Goal: Task Accomplishment & Management: Use online tool/utility

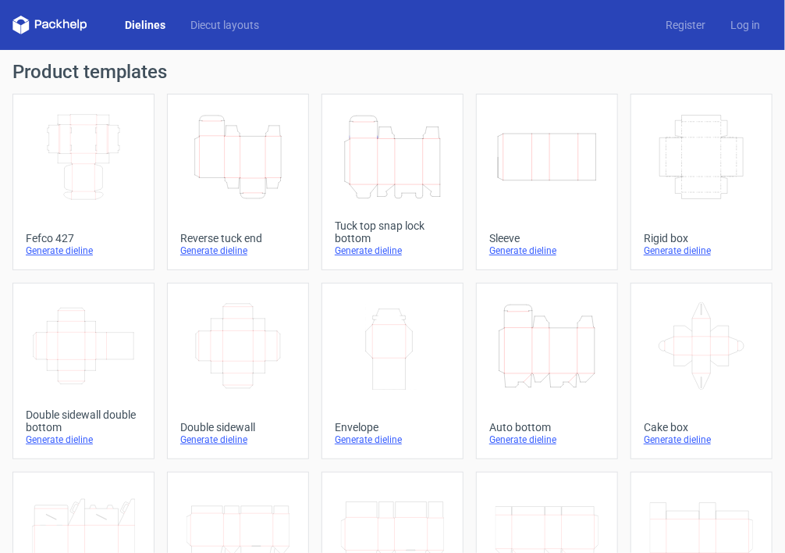
click at [372, 251] on div "Generate dieline" at bounding box center [393, 250] width 116 height 12
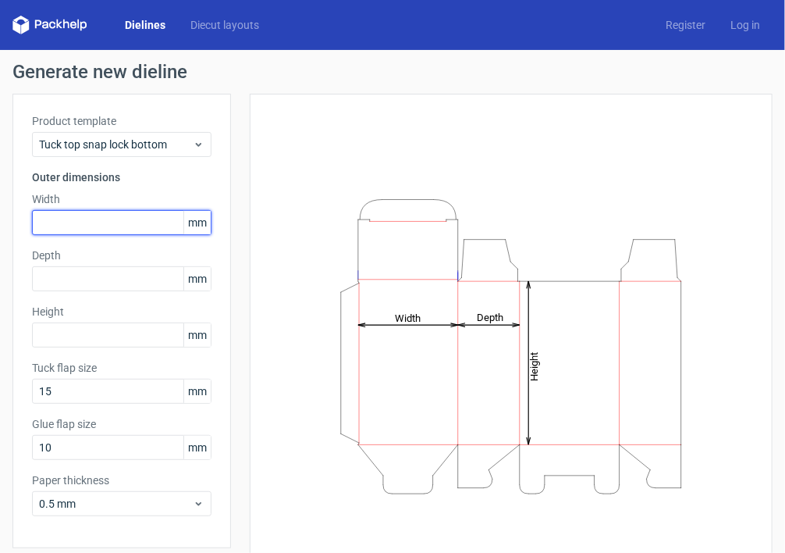
click at [104, 215] on input "text" at bounding box center [122, 222] width 180 height 25
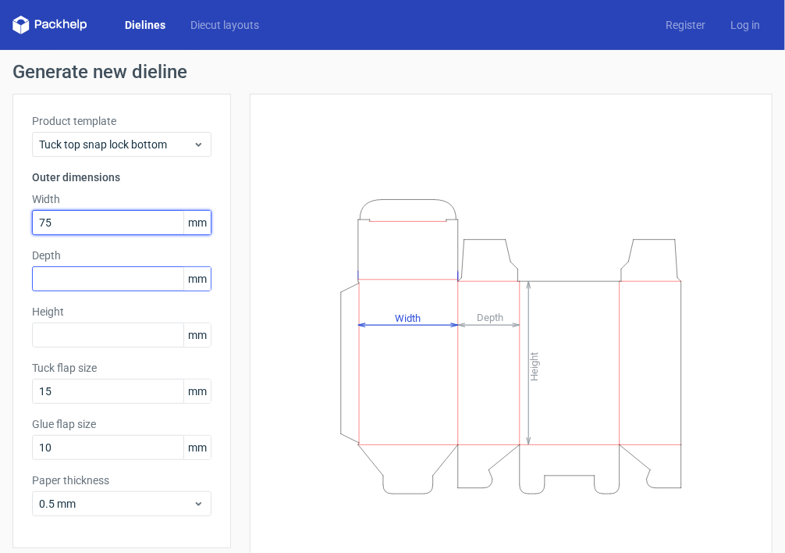
type input "75"
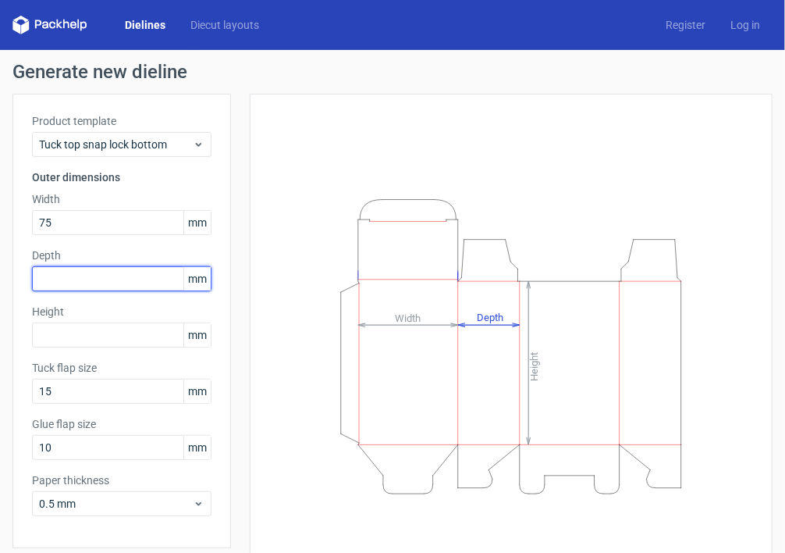
click at [75, 280] on input "text" at bounding box center [122, 278] width 180 height 25
type input "36"
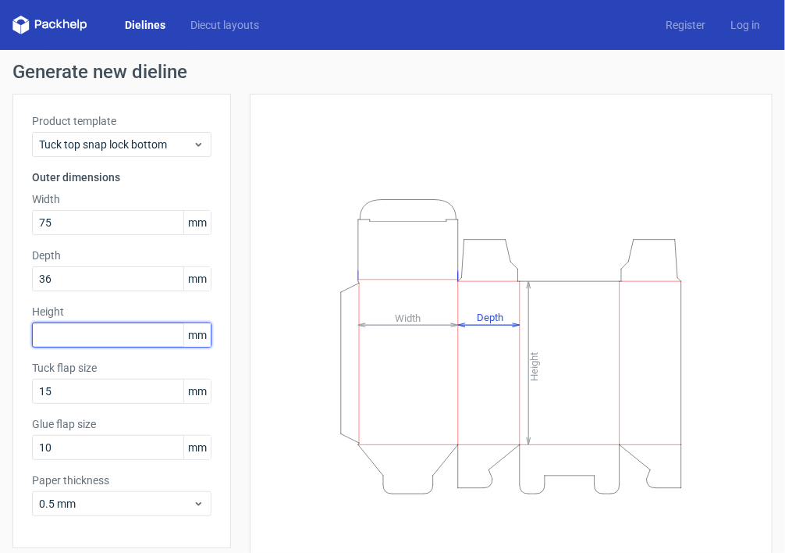
click at [61, 333] on input "text" at bounding box center [122, 334] width 180 height 25
type input "153"
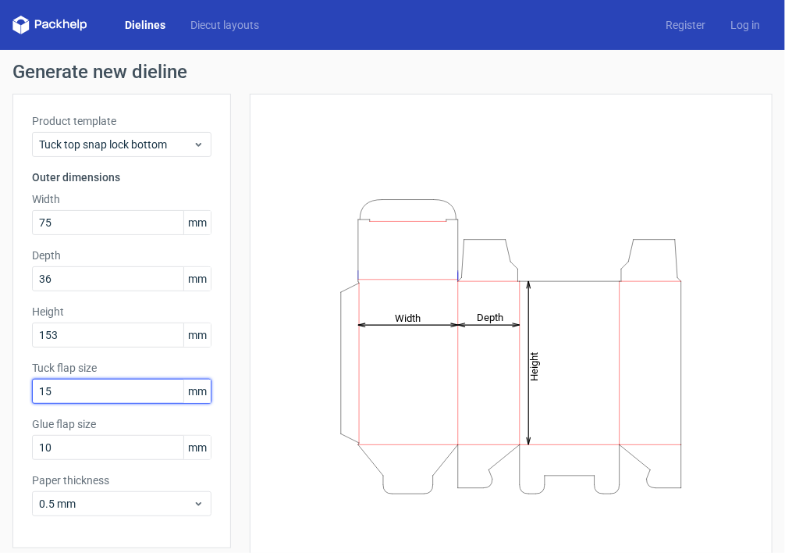
click at [67, 382] on input "15" at bounding box center [122, 391] width 180 height 25
type input "20"
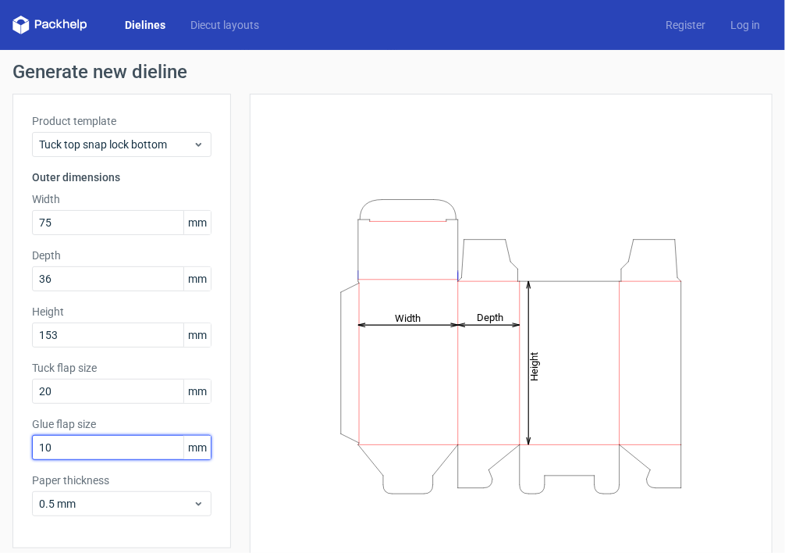
click at [66, 450] on input "10" at bounding box center [122, 447] width 180 height 25
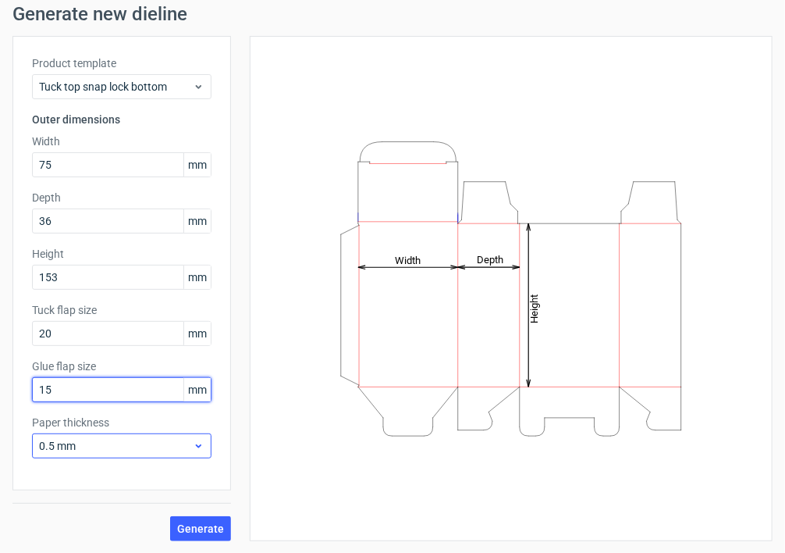
type input "15"
click at [199, 449] on icon at bounding box center [199, 445] width 12 height 12
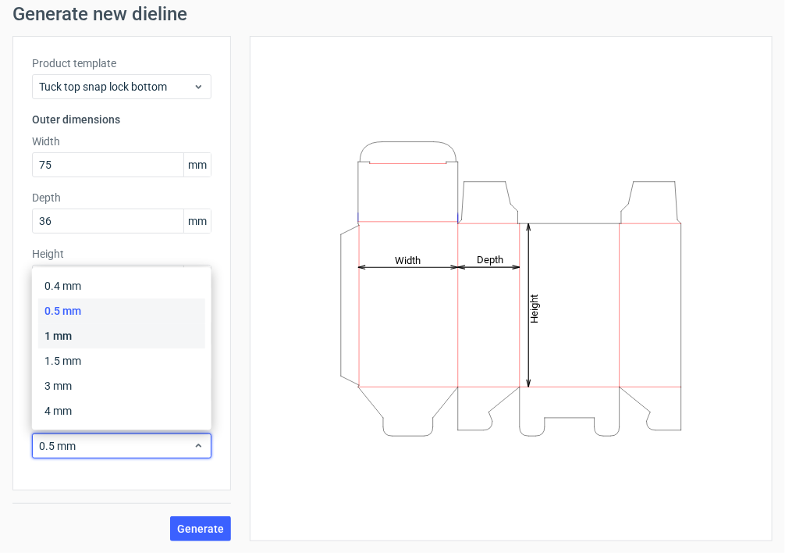
click at [105, 344] on div "1 mm" at bounding box center [121, 335] width 167 height 25
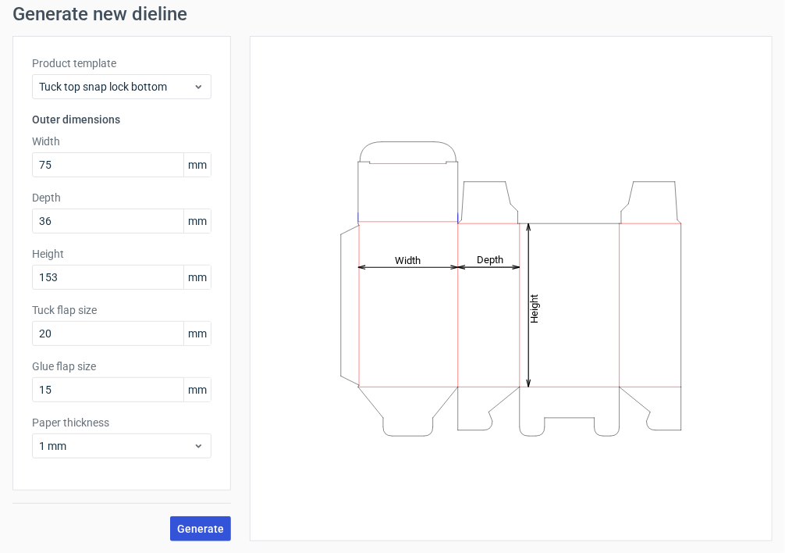
click at [206, 525] on span "Generate" at bounding box center [200, 528] width 47 height 11
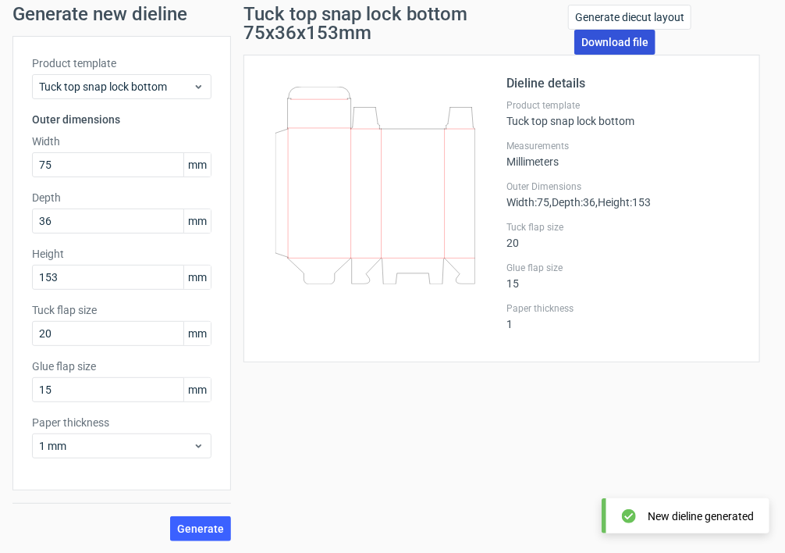
click at [615, 49] on link "Download file" at bounding box center [614, 42] width 81 height 25
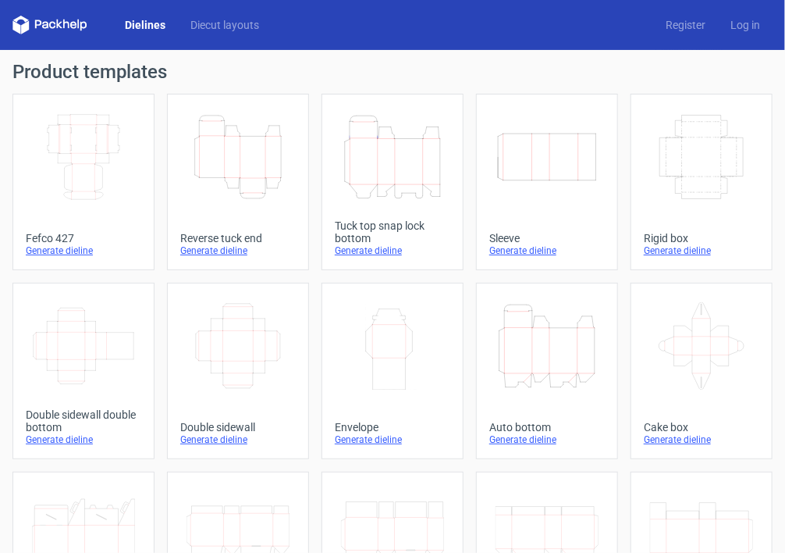
click at [377, 255] on div "Generate dieline" at bounding box center [393, 250] width 116 height 12
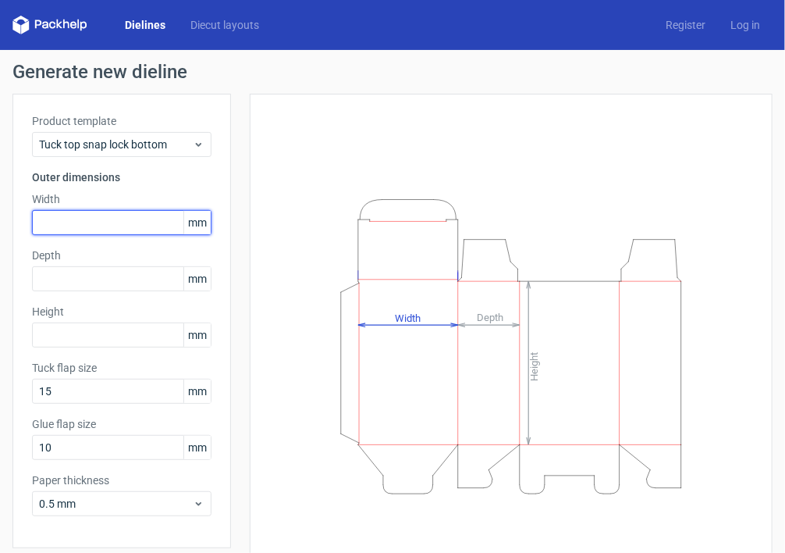
click at [91, 219] on input "text" at bounding box center [122, 222] width 180 height 25
type input "315"
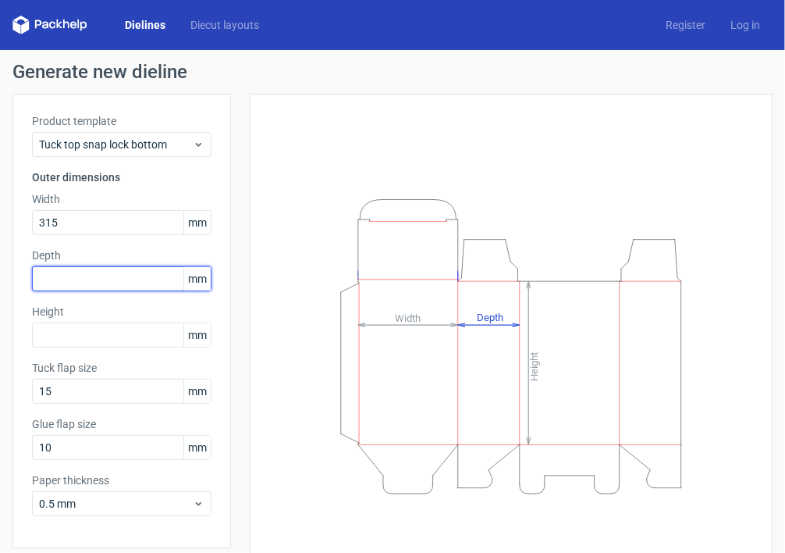
click at [76, 286] on input "text" at bounding box center [122, 278] width 180 height 25
type input "85"
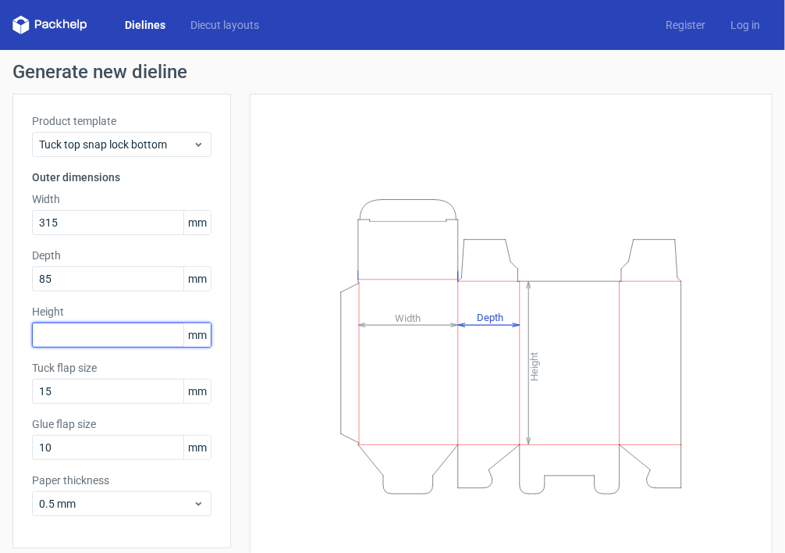
click at [61, 336] on input "text" at bounding box center [122, 334] width 180 height 25
type input "260"
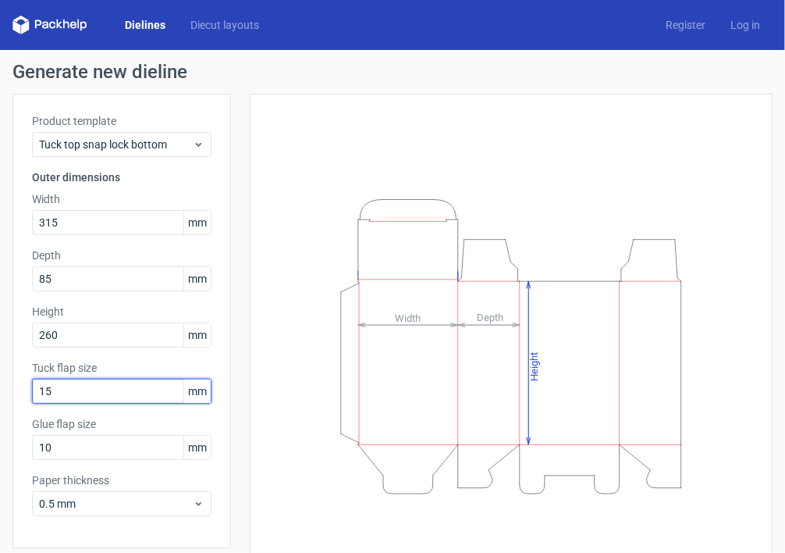
click at [70, 393] on input "15" at bounding box center [122, 391] width 180 height 25
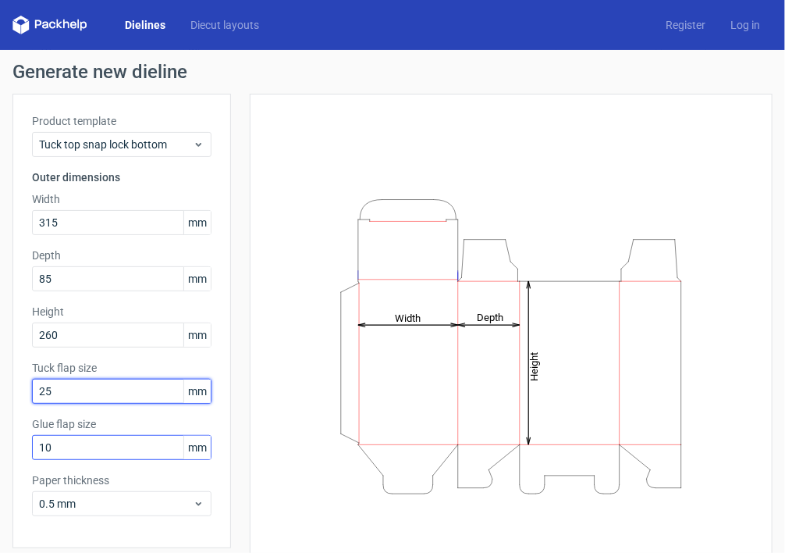
type input "25"
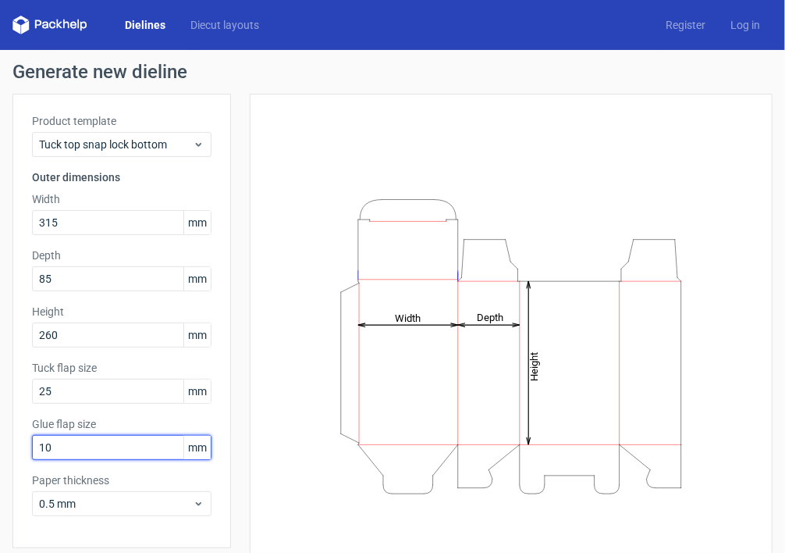
click at [63, 446] on input "10" at bounding box center [122, 447] width 180 height 25
type input "20"
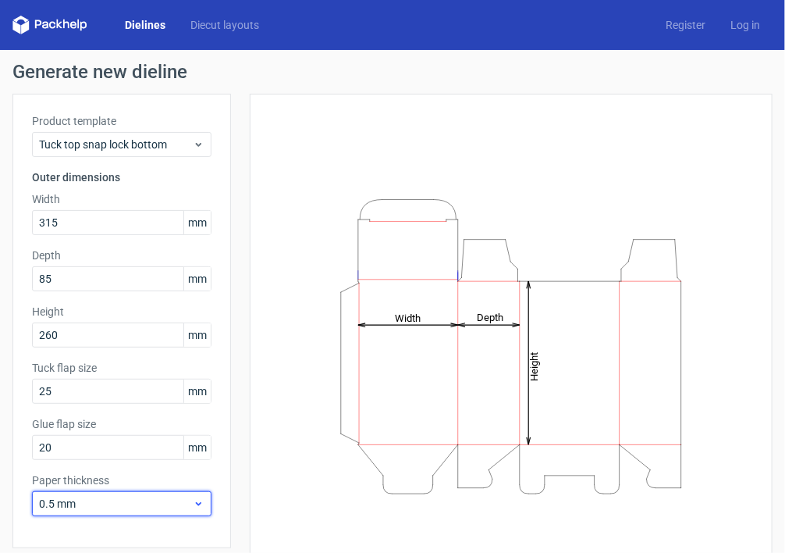
click at [200, 505] on icon at bounding box center [199, 503] width 12 height 12
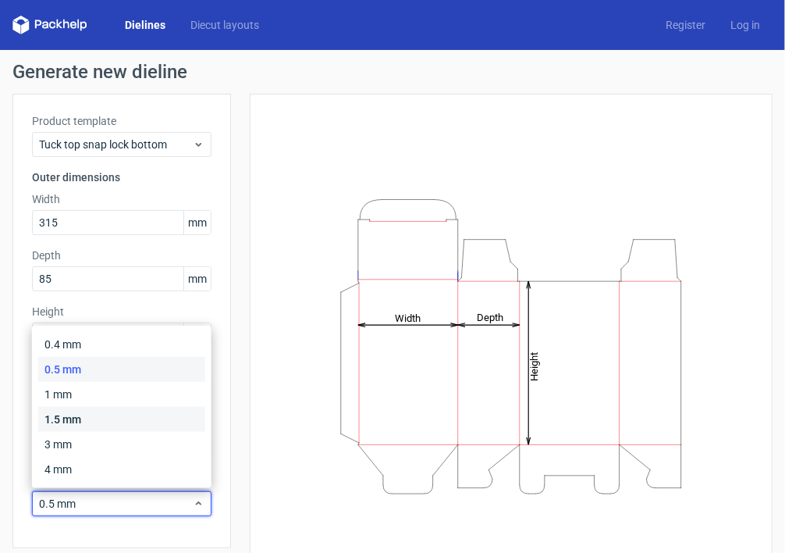
click at [74, 420] on div "1.5 mm" at bounding box center [121, 419] width 167 height 25
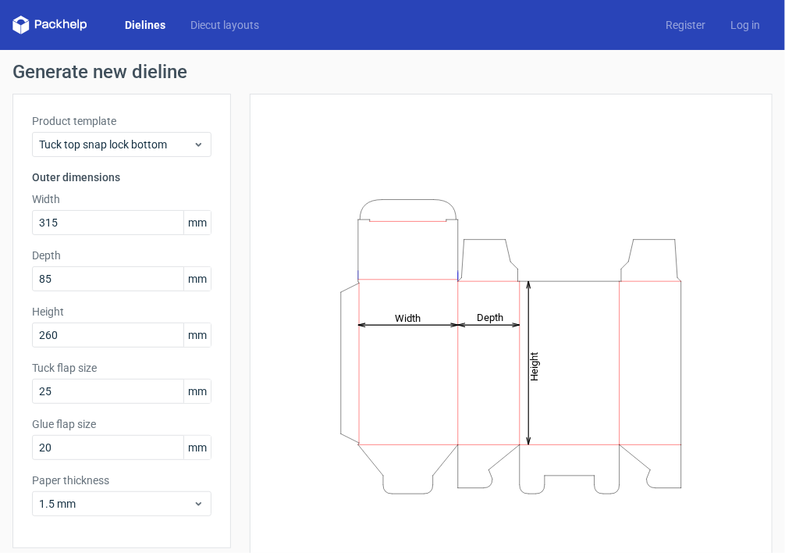
scroll to position [58, 0]
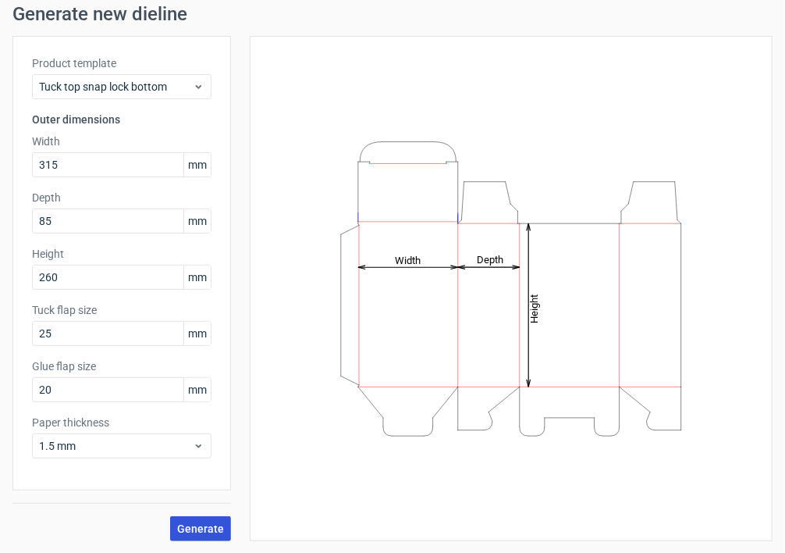
click at [197, 524] on span "Generate" at bounding box center [200, 528] width 47 height 11
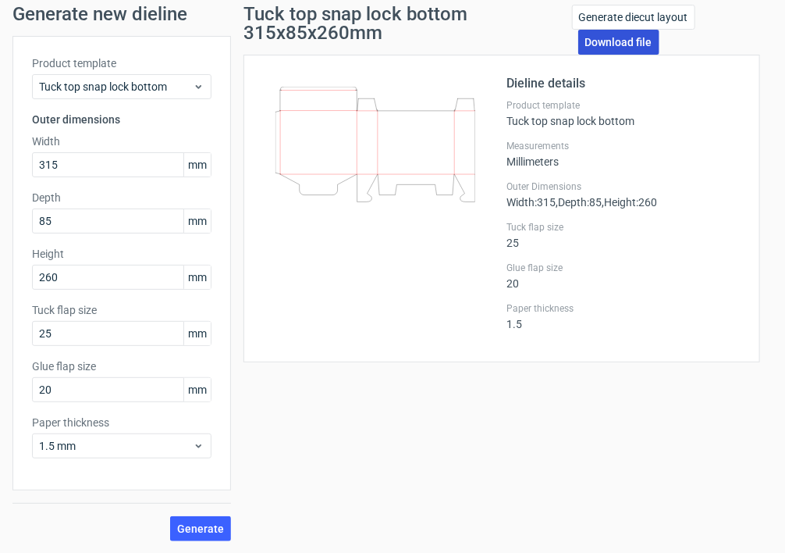
click at [611, 42] on link "Download file" at bounding box center [618, 42] width 81 height 25
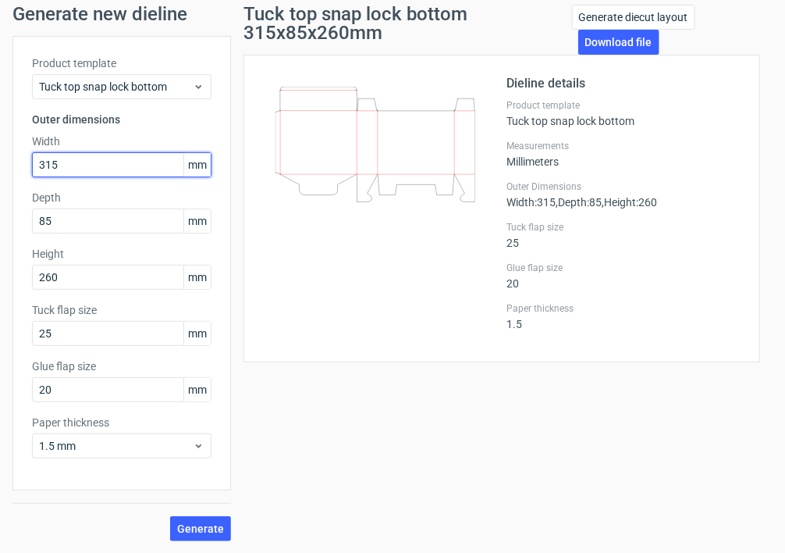
drag, startPoint x: 74, startPoint y: 162, endPoint x: 12, endPoint y: 162, distance: 61.7
click at [12, 162] on div "Product template Tuck top snap lock bottom Outer dimensions Width 315 mm Depth …" at bounding box center [121, 263] width 219 height 454
type input "335"
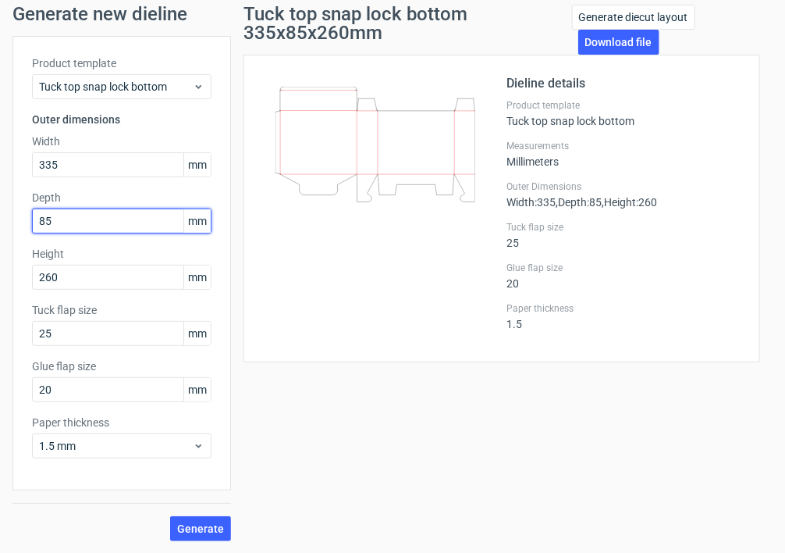
drag, startPoint x: 64, startPoint y: 218, endPoint x: -11, endPoint y: 218, distance: 74.9
click at [0, 218] on html "Dielines Diecut layouts Register Log in Generate new dieline Product template T…" at bounding box center [392, 276] width 785 height 553
type input "110"
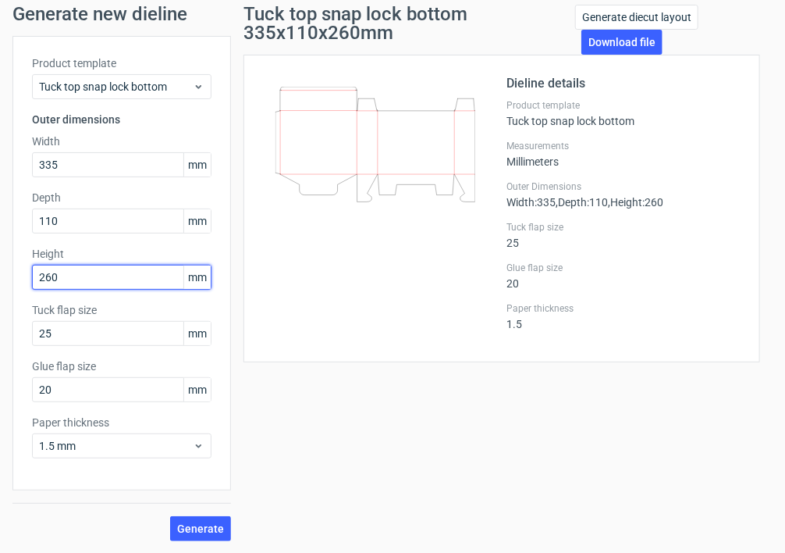
drag, startPoint x: 83, startPoint y: 280, endPoint x: -9, endPoint y: 270, distance: 92.7
click at [0, 270] on html "Dielines Diecut layouts Register Log in Generate new dieline Product template T…" at bounding box center [392, 276] width 785 height 553
type input "305"
click at [201, 523] on span "Generate" at bounding box center [200, 528] width 47 height 11
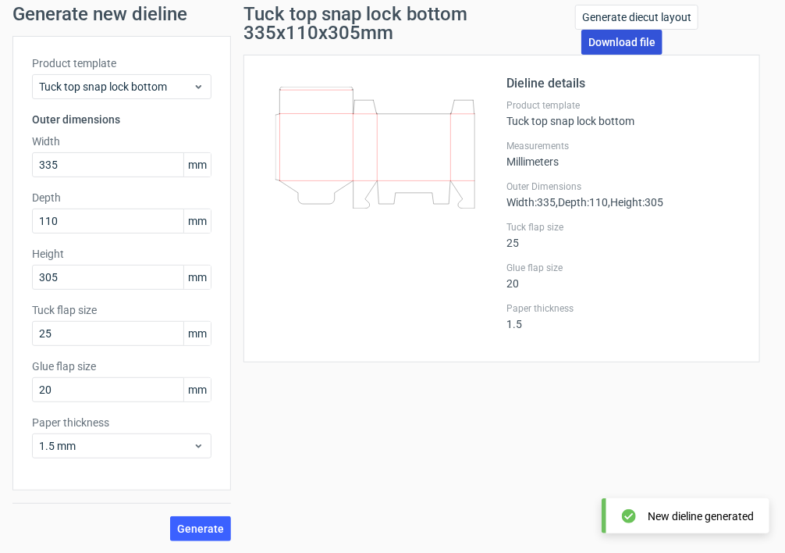
click at [610, 41] on link "Download file" at bounding box center [621, 42] width 81 height 25
